Goal: Task Accomplishment & Management: Complete application form

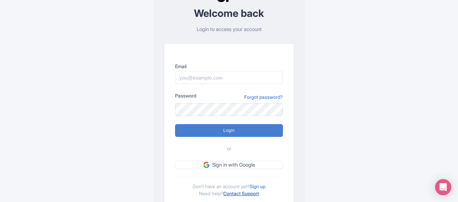
scroll to position [61, 0]
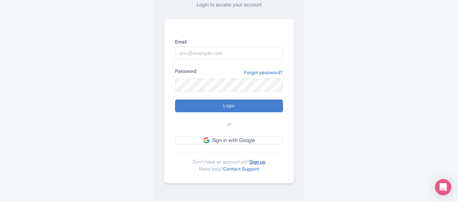
click at [261, 161] on link "Sign up" at bounding box center [257, 162] width 16 height 6
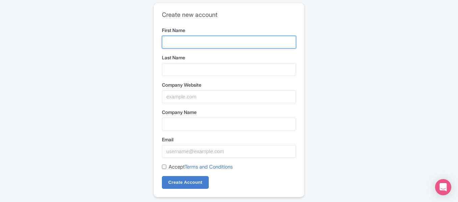
click at [183, 38] on input "First Name" at bounding box center [229, 42] width 134 height 13
type input "Rohit"
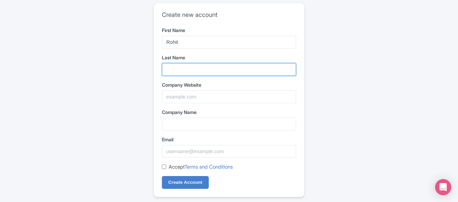
click at [201, 63] on input "Last Name" at bounding box center [229, 69] width 134 height 13
type input "Das"
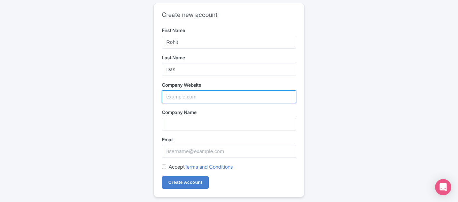
click at [207, 91] on input "Company Website" at bounding box center [229, 96] width 134 height 13
paste input "https://www.sagesoftware.co.in/"
type input "https://www.sagesoftware.co.in/"
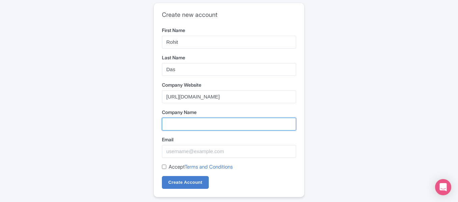
click at [187, 130] on input "Company Name" at bounding box center [229, 124] width 134 height 13
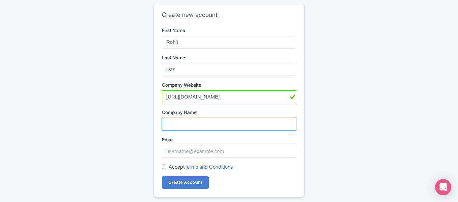
type input "Sage Software Solutions Pvt LTD"
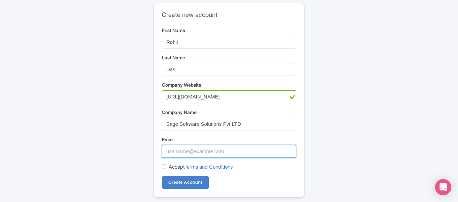
click at [197, 152] on input "Email" at bounding box center [229, 151] width 134 height 13
type input "rohit.das.sage@gmail.com"
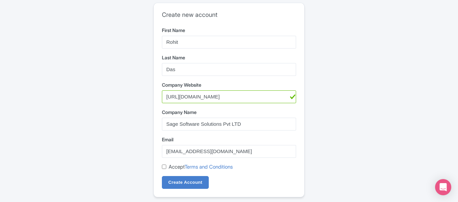
click at [162, 167] on input "Accept Terms and Conditions" at bounding box center [164, 167] width 4 height 4
checkbox input "true"
click at [196, 185] on input "Create Account" at bounding box center [185, 182] width 47 height 13
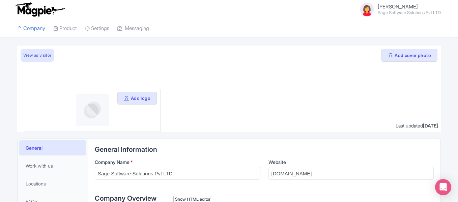
click at [389, 12] on small "Sage Software Solutions Pvt LTD" at bounding box center [409, 12] width 63 height 4
click at [91, 114] on img at bounding box center [92, 110] width 32 height 32
click at [129, 99] on button "Add logo" at bounding box center [136, 98] width 39 height 13
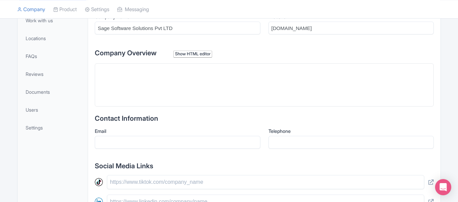
scroll to position [169, 0]
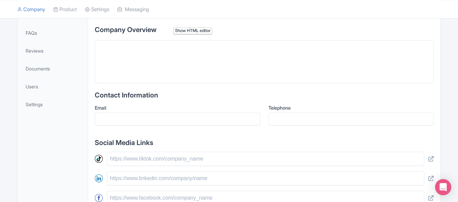
click at [178, 61] on trix-editor at bounding box center [264, 61] width 339 height 43
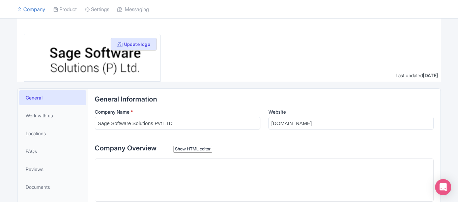
scroll to position [115, 0]
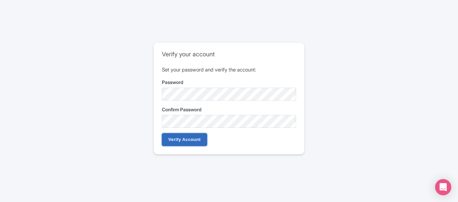
click at [186, 134] on input "Verify Account" at bounding box center [184, 139] width 45 height 13
